Goal: Transaction & Acquisition: Purchase product/service

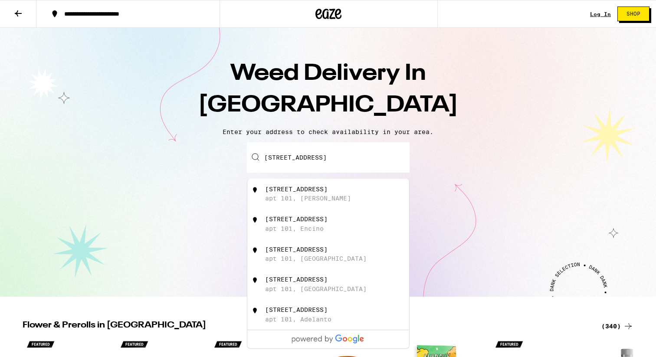
click at [313, 199] on div "apt 101, [PERSON_NAME]" at bounding box center [308, 198] width 86 height 7
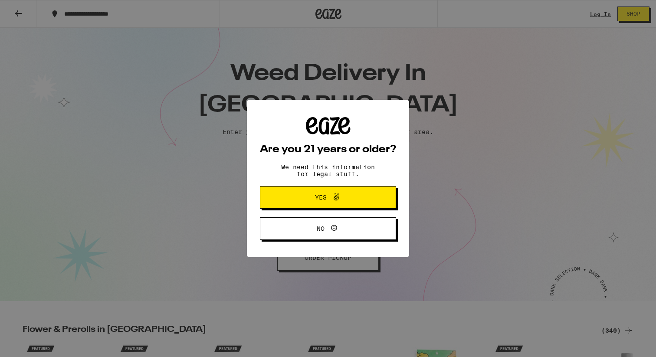
type input "[STREET_ADDRESS]"
click at [312, 199] on span "Yes" at bounding box center [328, 197] width 66 height 11
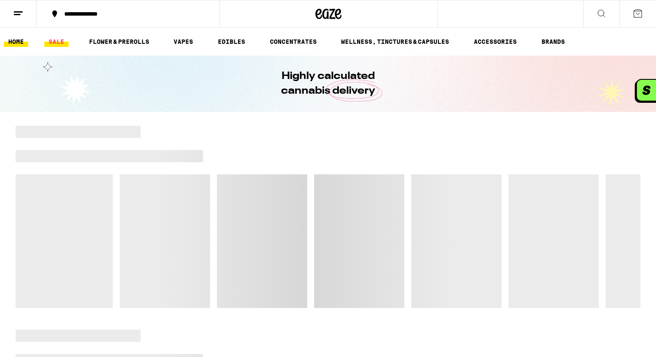
click at [58, 41] on link "SALE" at bounding box center [56, 41] width 24 height 10
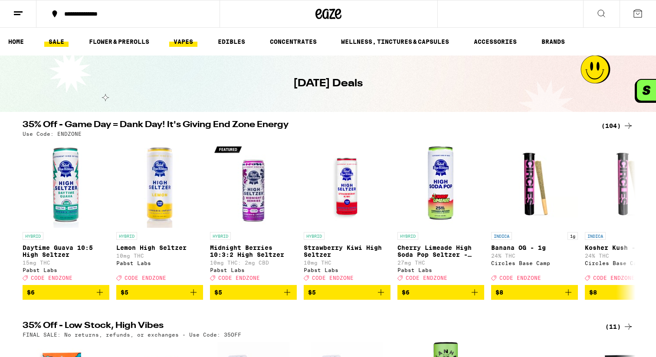
click at [192, 43] on link "VAPES" at bounding box center [183, 41] width 28 height 10
click at [66, 48] on ul "HOME SALE FLOWER & PREROLLS VAPES EDIBLES CONCENTRATES WELLNESS, TINCTURES & CA…" at bounding box center [328, 42] width 656 height 28
click at [65, 45] on link "SALE" at bounding box center [56, 41] width 24 height 10
click at [188, 43] on link "VAPES" at bounding box center [183, 41] width 28 height 10
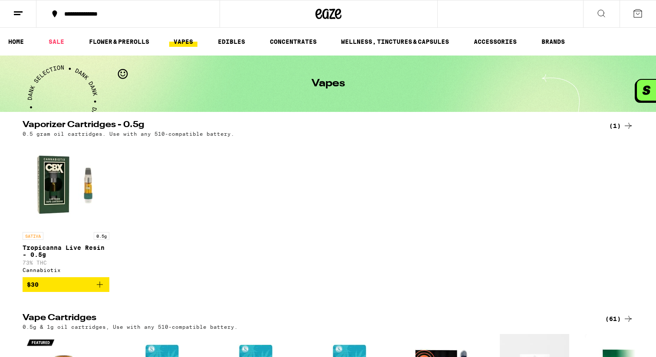
click at [191, 47] on link "VAPES" at bounding box center [183, 41] width 28 height 10
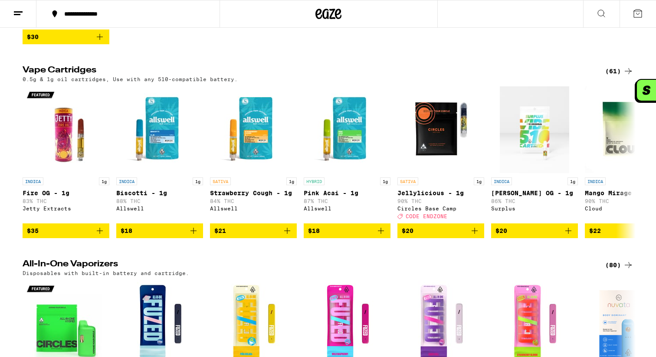
scroll to position [247, 0]
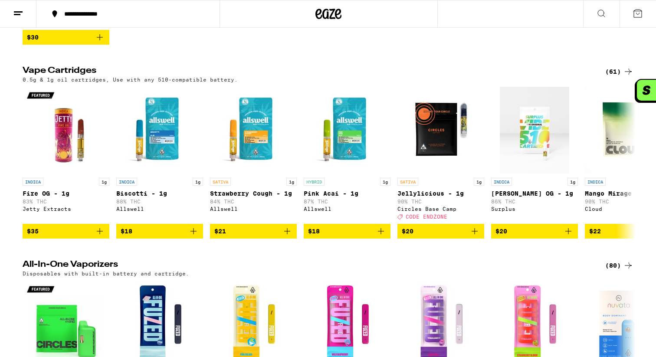
click at [612, 77] on div "(61)" at bounding box center [619, 71] width 28 height 10
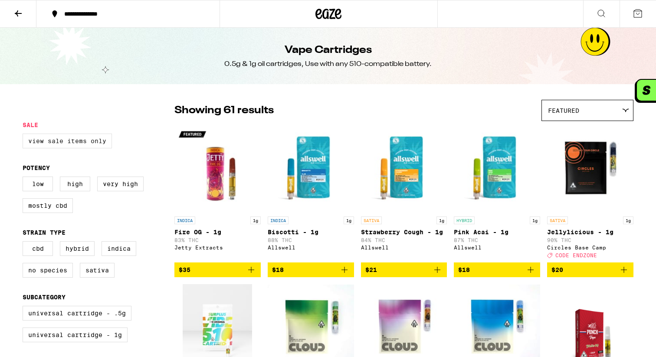
click at [76, 139] on label "View Sale Items Only" at bounding box center [67, 141] width 89 height 15
click at [25, 135] on input "View Sale Items Only" at bounding box center [24, 135] width 0 height 0
checkbox input "true"
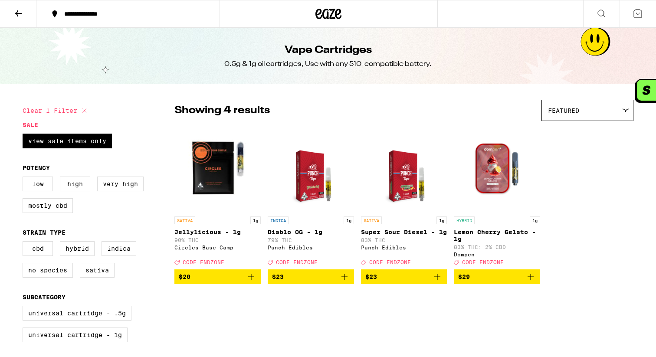
click at [335, 9] on icon at bounding box center [328, 14] width 26 height 16
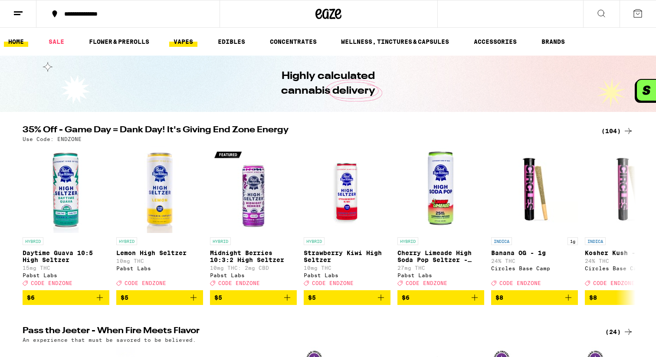
click at [176, 42] on link "VAPES" at bounding box center [183, 41] width 28 height 10
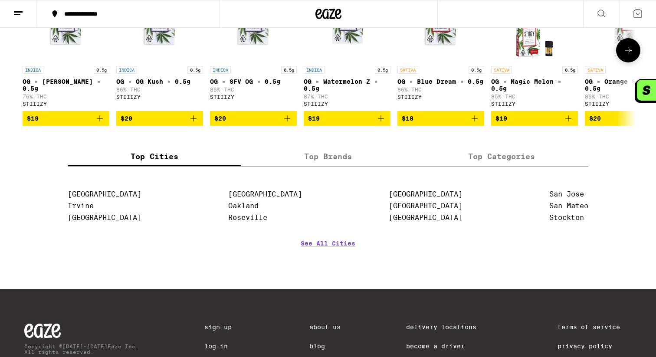
scroll to position [947, 0]
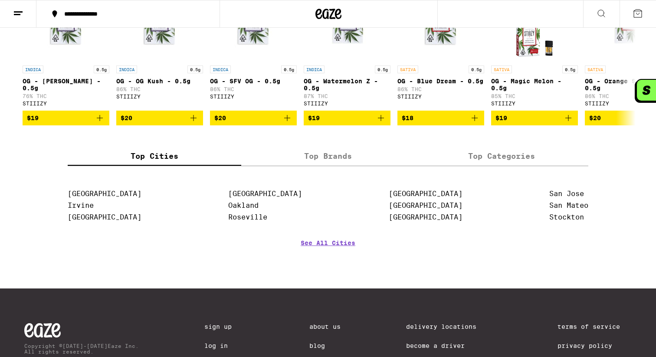
click at [333, 166] on label "Top Brands" at bounding box center [327, 156] width 173 height 19
click at [0, 0] on input "Top Brands" at bounding box center [0, 0] width 0 height 0
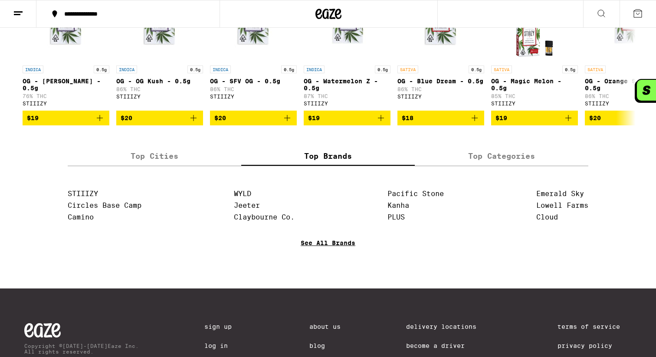
click at [319, 271] on link "See All Brands" at bounding box center [327, 255] width 55 height 32
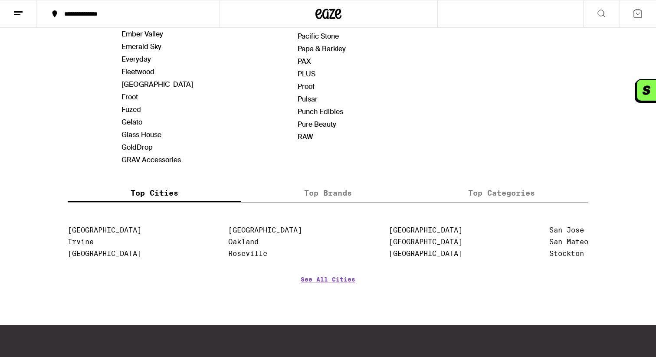
scroll to position [467, 0]
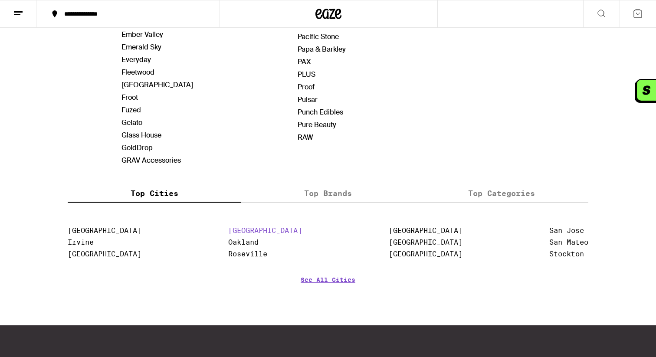
click at [248, 235] on link "[GEOGRAPHIC_DATA]" at bounding box center [265, 230] width 74 height 8
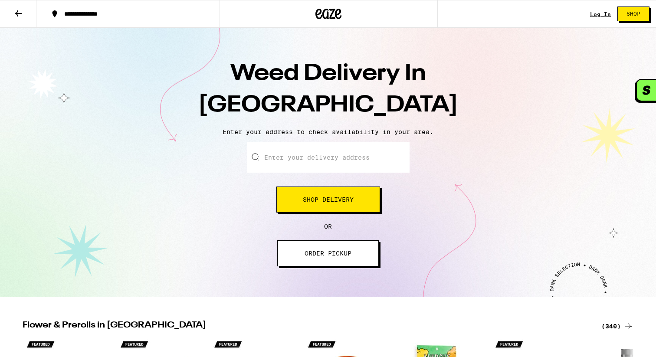
click at [326, 211] on button "Shop Delivery" at bounding box center [328, 199] width 104 height 26
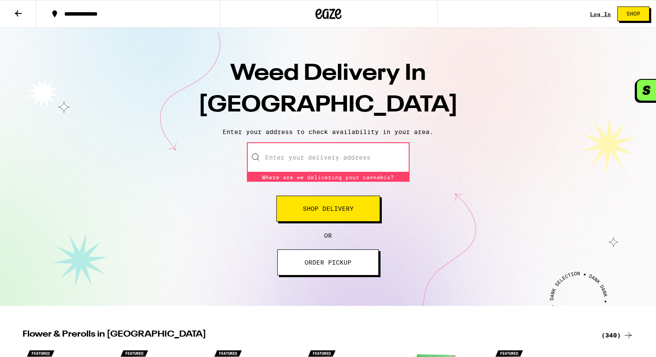
click at [326, 171] on input "Enter your delivery address" at bounding box center [328, 157] width 163 height 30
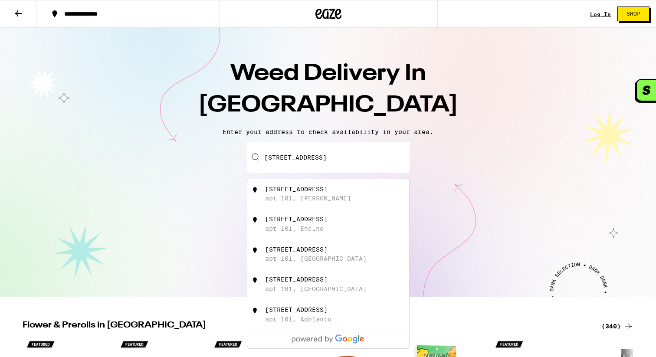
click at [327, 196] on div "[STREET_ADDRESS]" at bounding box center [342, 194] width 155 height 16
type input "[STREET_ADDRESS]"
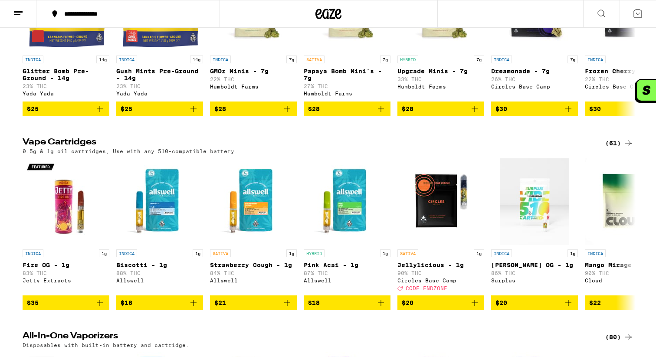
scroll to position [776, 0]
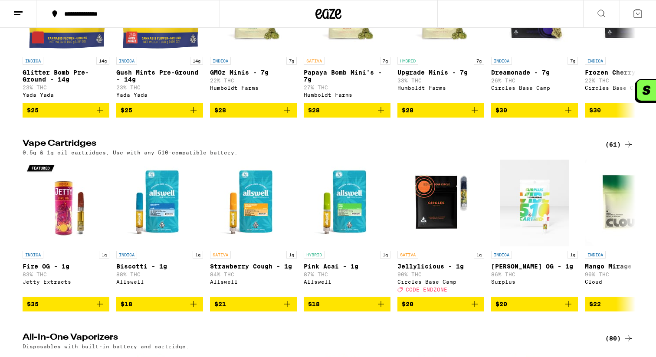
click at [616, 150] on div "(61)" at bounding box center [619, 144] width 28 height 10
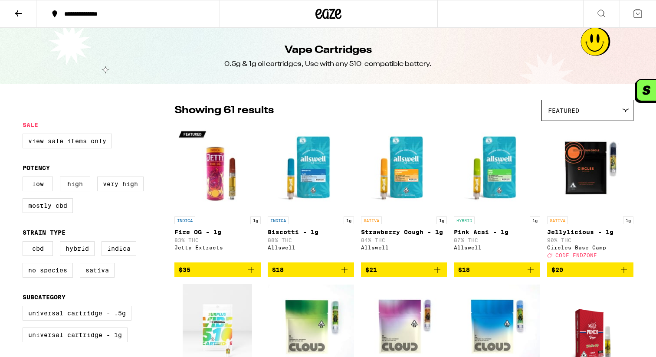
click at [605, 111] on div "Featured" at bounding box center [586, 110] width 91 height 20
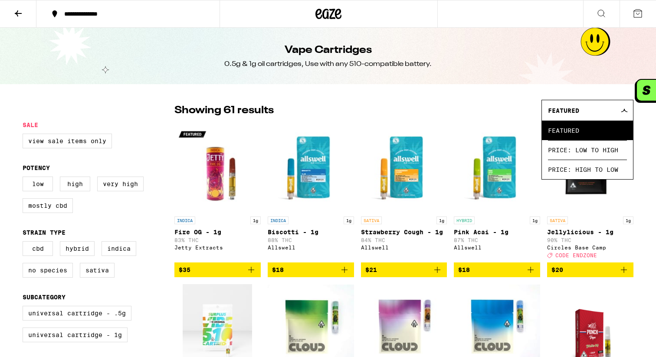
click at [607, 250] on div "Circles Base Camp" at bounding box center [590, 248] width 86 height 6
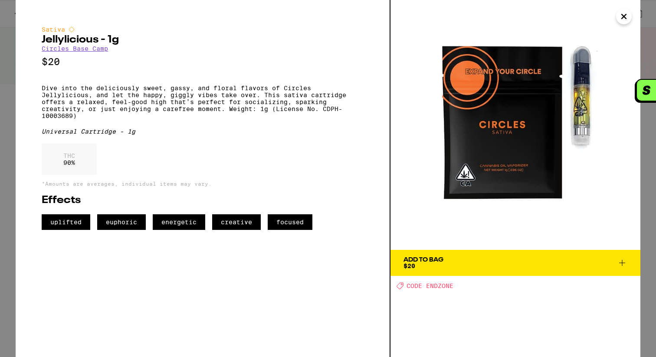
click at [621, 17] on icon "Close" at bounding box center [623, 16] width 10 height 13
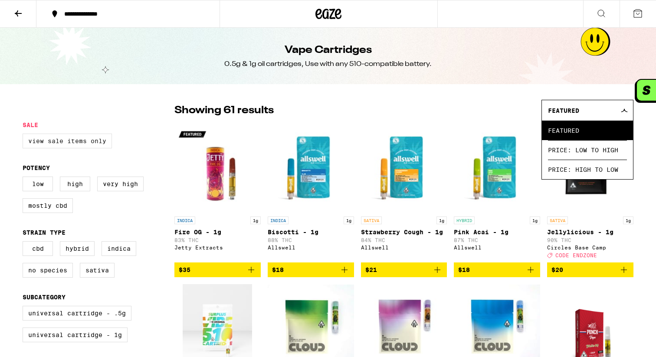
click at [82, 147] on label "View Sale Items Only" at bounding box center [67, 141] width 89 height 15
click at [25, 135] on input "View Sale Items Only" at bounding box center [24, 135] width 0 height 0
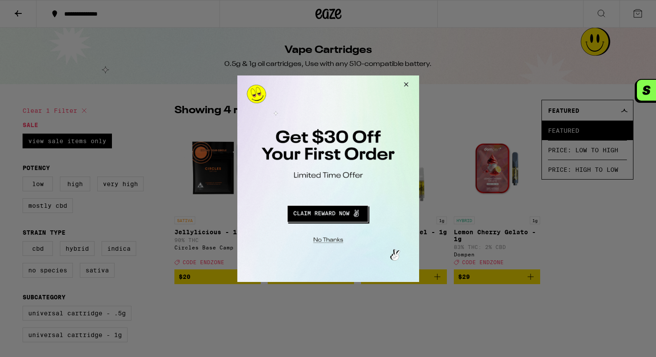
checkbox input "false"
